Goal: Find specific page/section: Find specific page/section

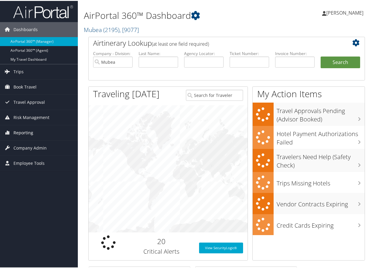
click at [33, 134] on link "Reporting" at bounding box center [39, 132] width 78 height 15
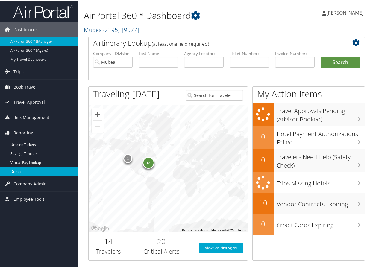
click at [32, 171] on link "Domo" at bounding box center [39, 170] width 78 height 9
